Goal: Task Accomplishment & Management: Complete application form

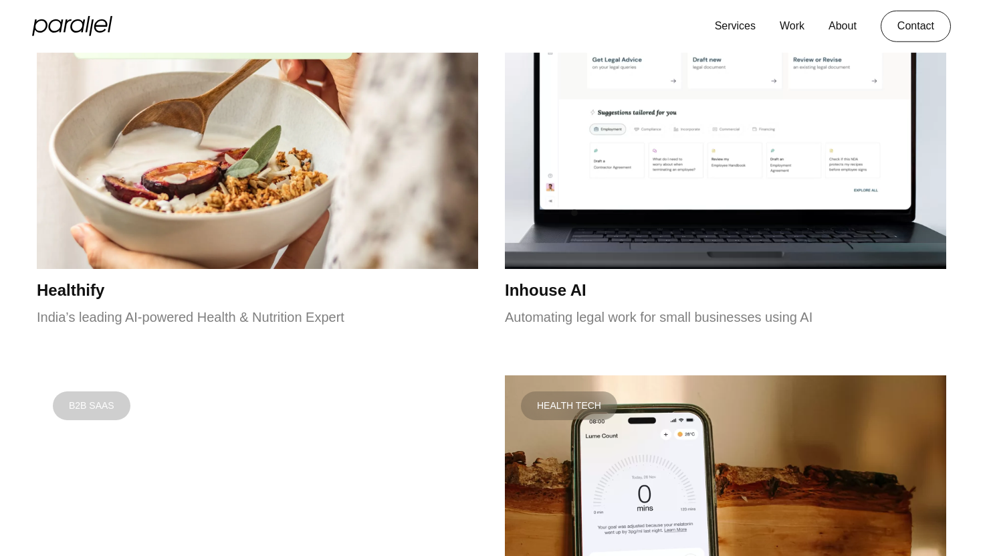
scroll to position [1516, 0]
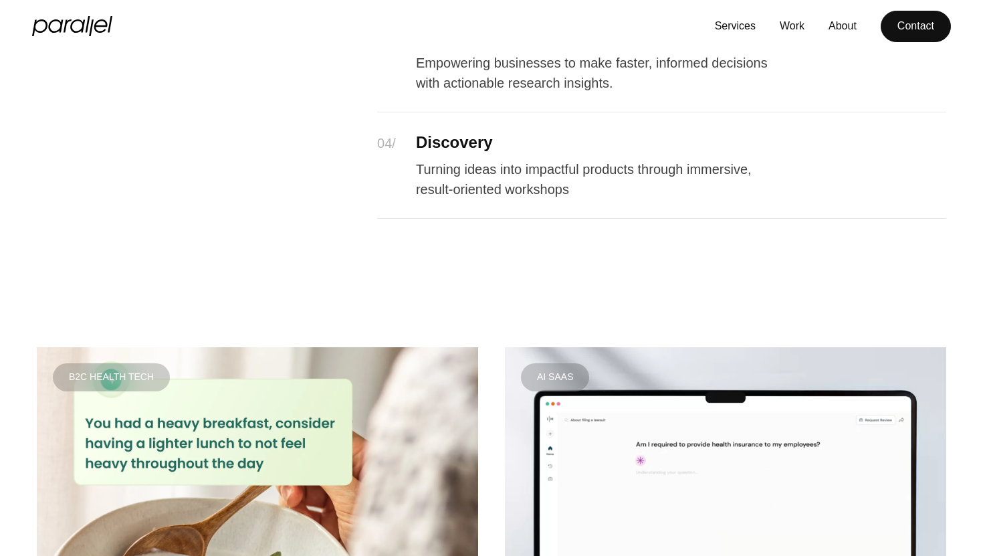
click at [912, 37] on link "Contact" at bounding box center [916, 26] width 70 height 31
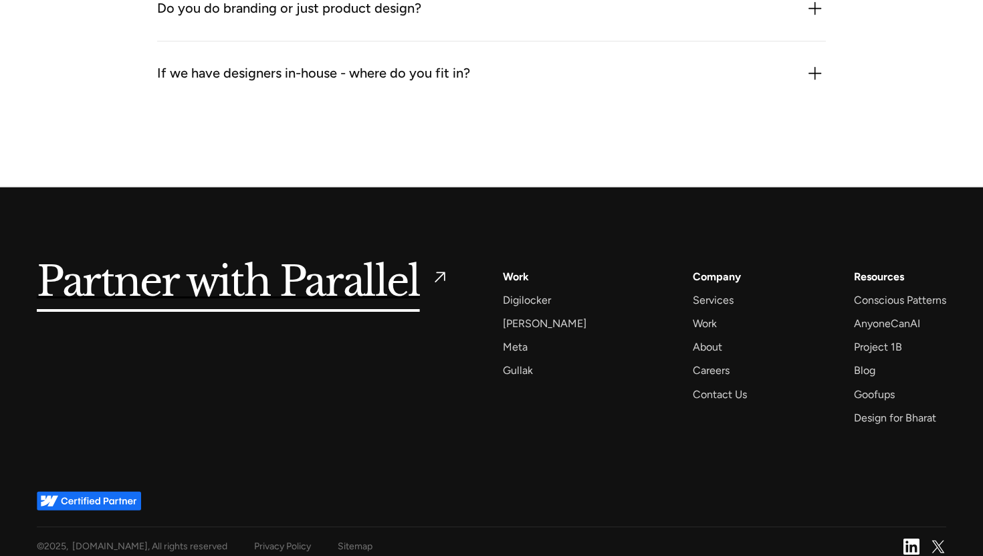
scroll to position [2101, 0]
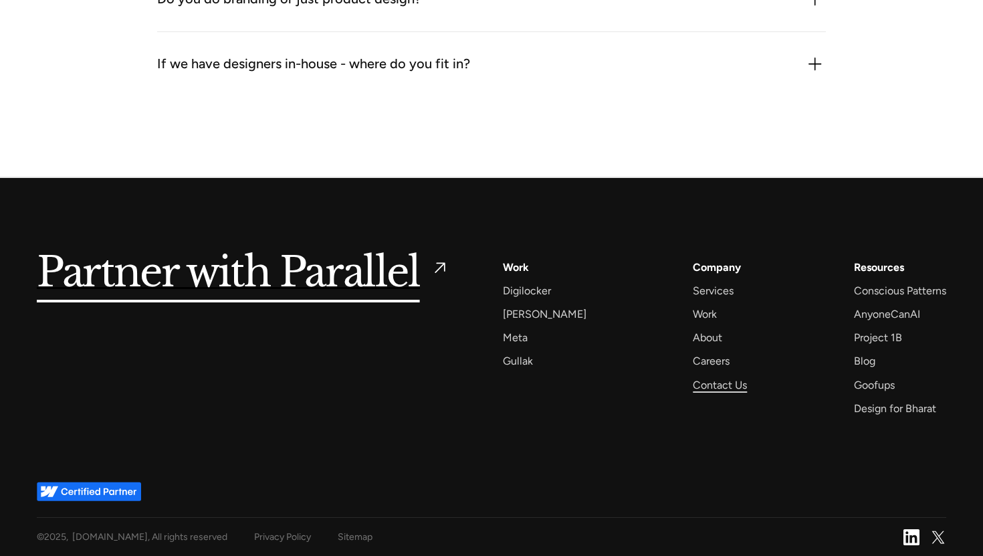
click at [709, 379] on div "Contact Us" at bounding box center [720, 385] width 54 height 18
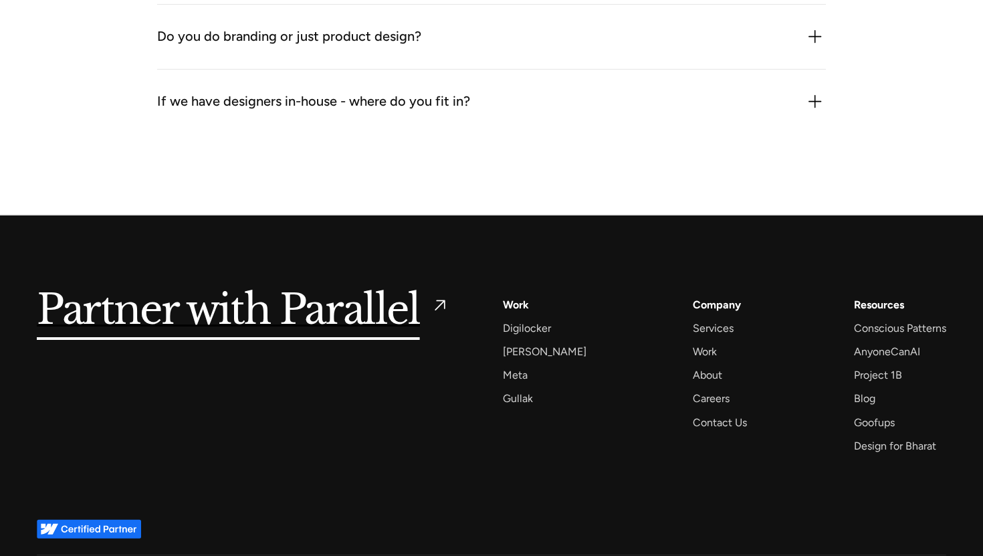
scroll to position [2087, 0]
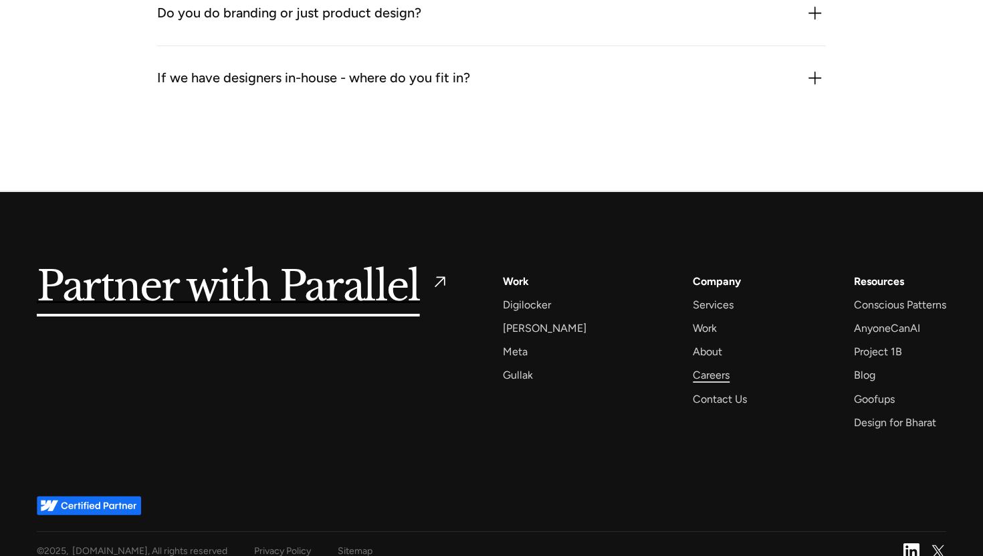
click at [696, 377] on div "Careers" at bounding box center [711, 375] width 37 height 18
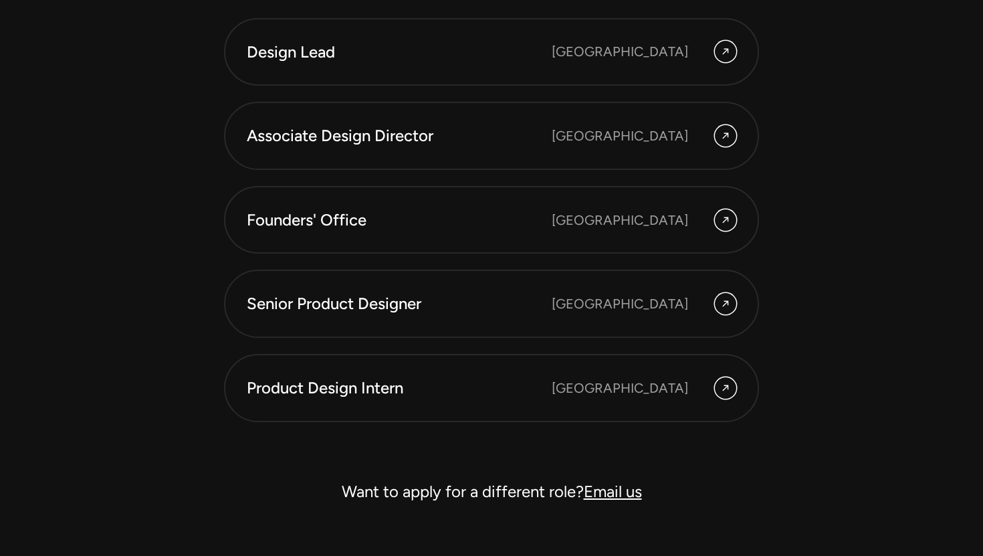
scroll to position [3705, 0]
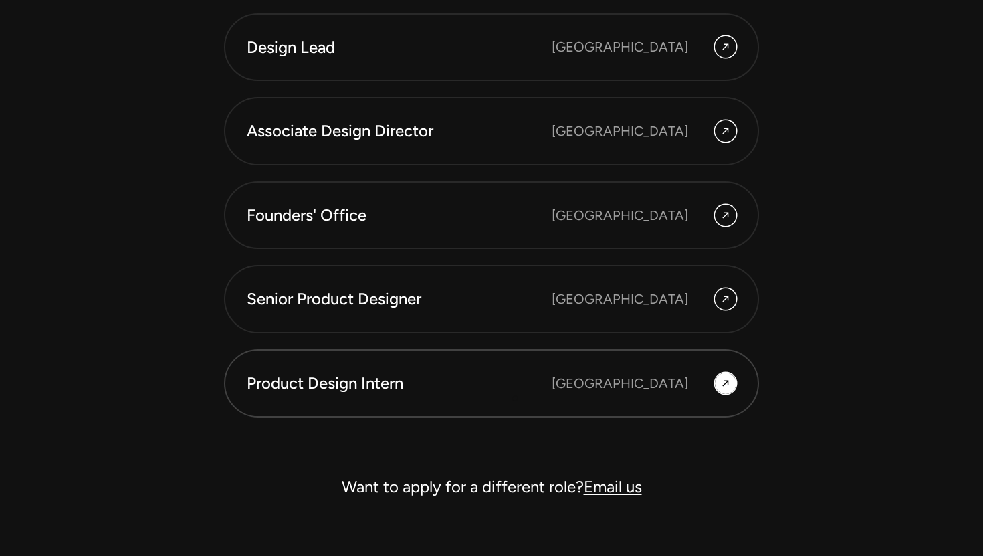
click at [516, 399] on link "Product Design Intern Bangalore" at bounding box center [491, 383] width 535 height 68
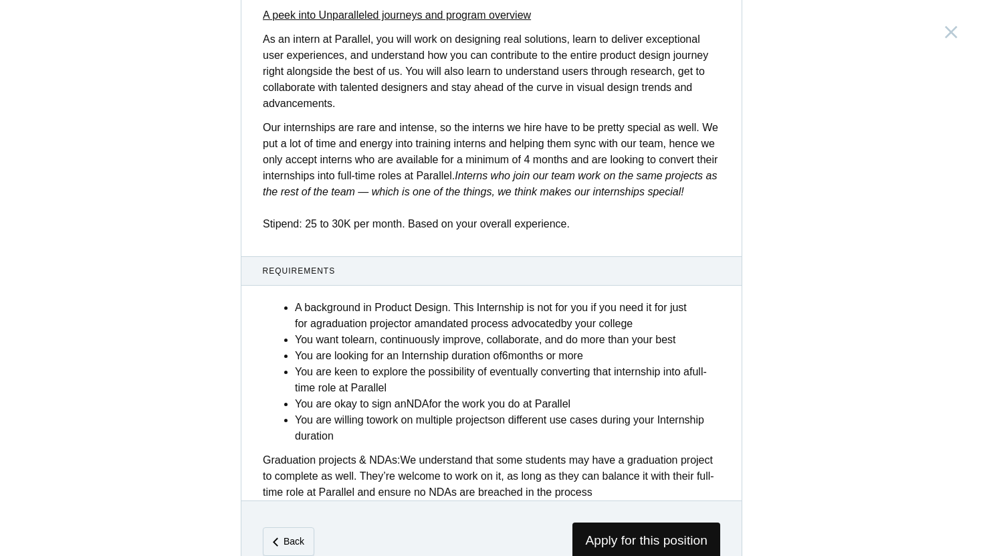
scroll to position [478, 0]
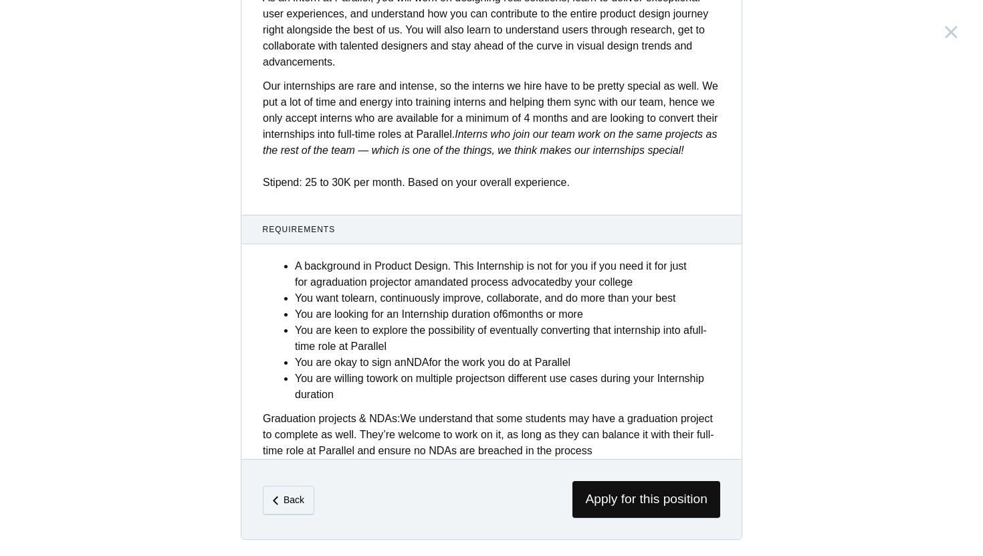
click at [478, 228] on span "Requirements" at bounding box center [492, 229] width 458 height 12
click at [643, 503] on span "Apply for this position" at bounding box center [647, 499] width 148 height 37
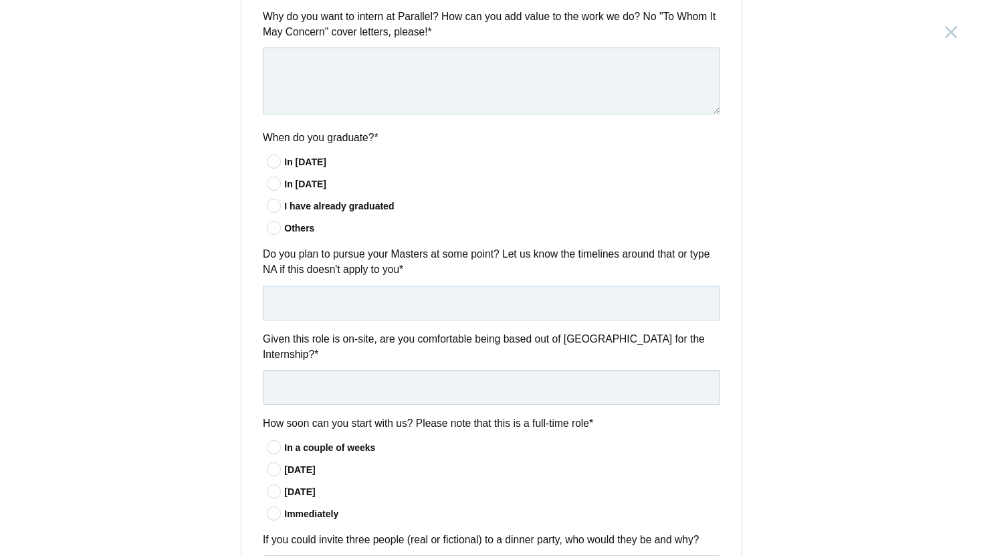
scroll to position [1001, 0]
